Goal: Transaction & Acquisition: Purchase product/service

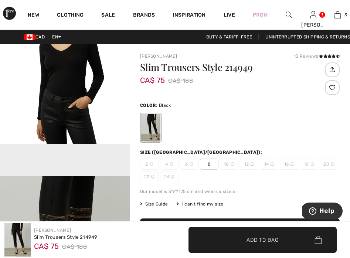
scroll to position [1491, 0]
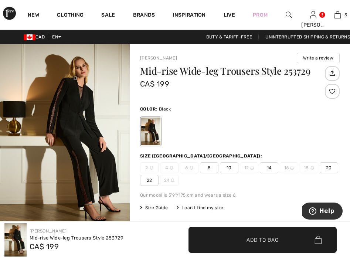
click at [82, 156] on img "1 / 6" at bounding box center [65, 141] width 130 height 195
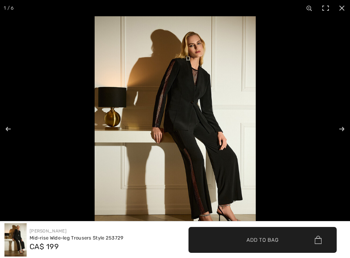
click at [178, 154] on img at bounding box center [174, 136] width 161 height 241
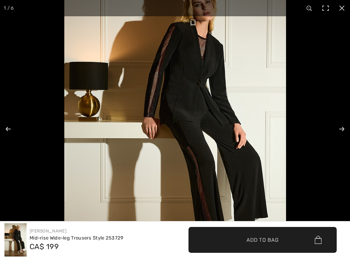
click at [194, 151] on img at bounding box center [174, 131] width 221 height 332
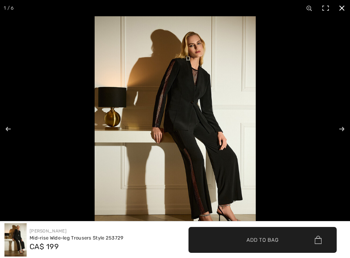
click at [341, 4] on button at bounding box center [341, 8] width 16 height 16
